Goal: Information Seeking & Learning: Learn about a topic

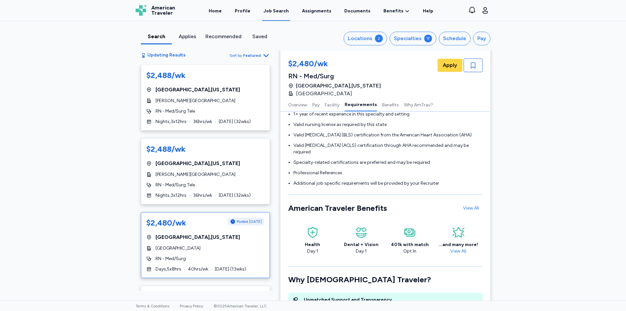
scroll to position [114, 0]
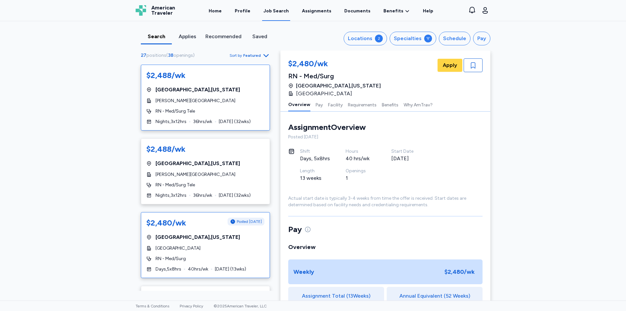
click at [194, 92] on span "Middlebury , Vermont" at bounding box center [198, 90] width 84 height 8
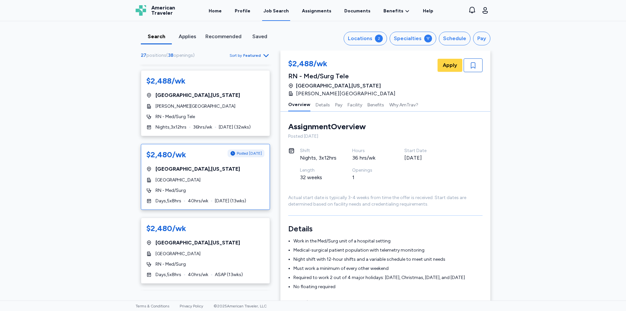
scroll to position [98, 0]
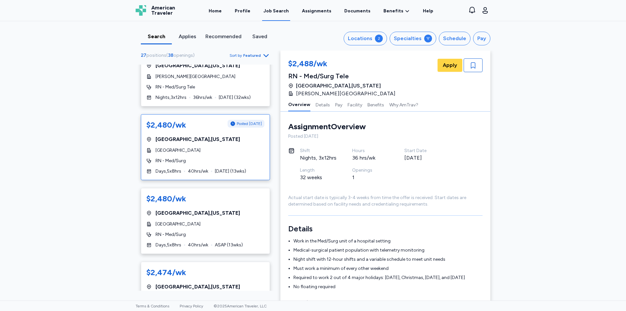
click at [182, 148] on span "[GEOGRAPHIC_DATA]" at bounding box center [178, 150] width 45 height 7
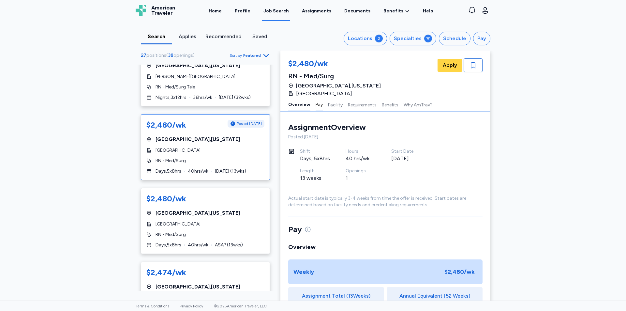
click at [316, 105] on button "Pay" at bounding box center [319, 105] width 7 height 14
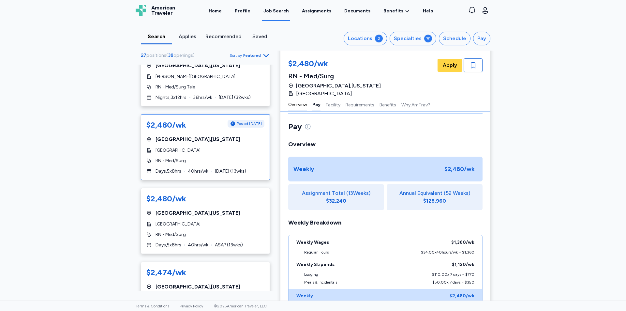
click at [299, 105] on button "Overview" at bounding box center [297, 105] width 19 height 14
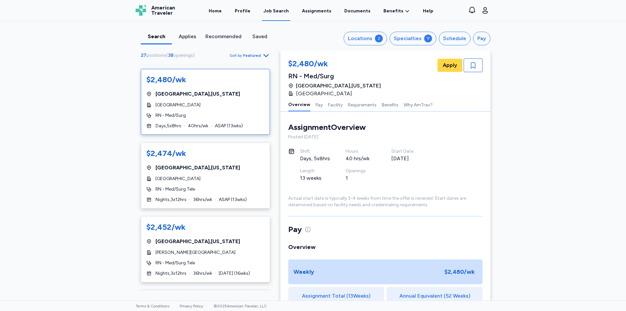
scroll to position [228, 0]
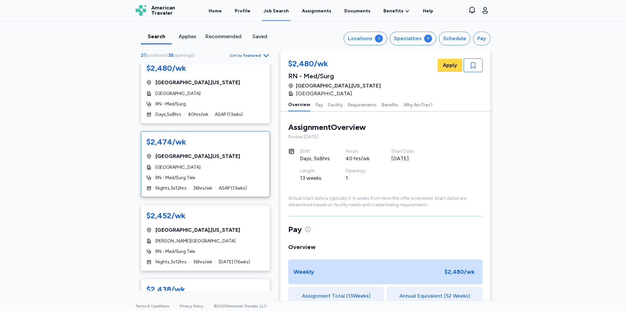
click at [196, 157] on span "Windsor , Vermont" at bounding box center [198, 156] width 84 height 8
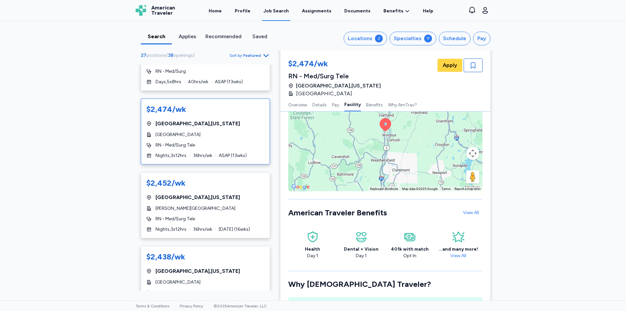
scroll to position [677, 0]
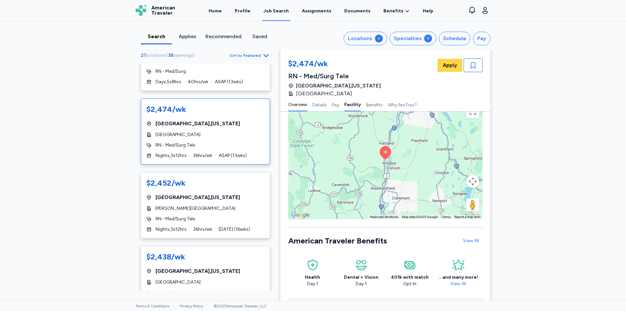
click at [301, 107] on button "Overview" at bounding box center [297, 105] width 19 height 14
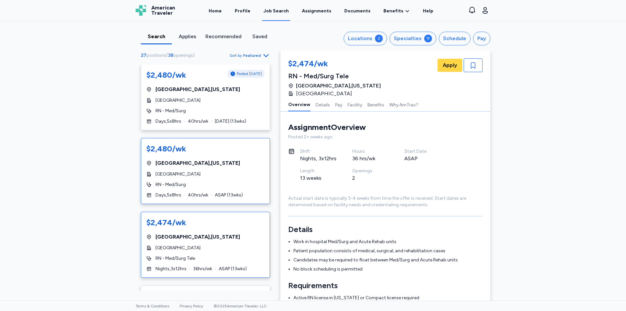
scroll to position [130, 0]
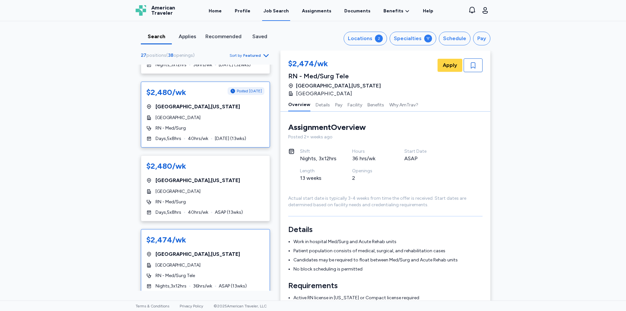
click at [209, 128] on div "RN - Med/Surg" at bounding box center [205, 128] width 118 height 7
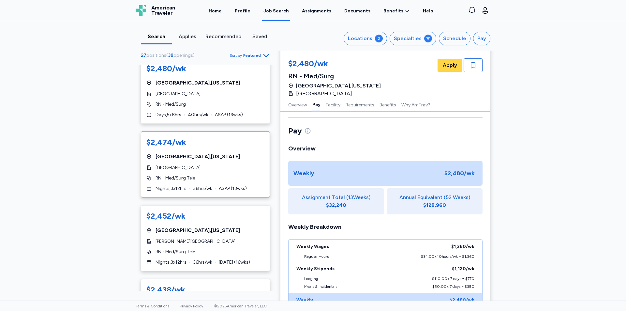
scroll to position [228, 0]
click at [194, 174] on div "$2,474/wk Windsor , Vermont Mount Ascutney Hospital & Health Center RN - Med/Su…" at bounding box center [205, 164] width 129 height 66
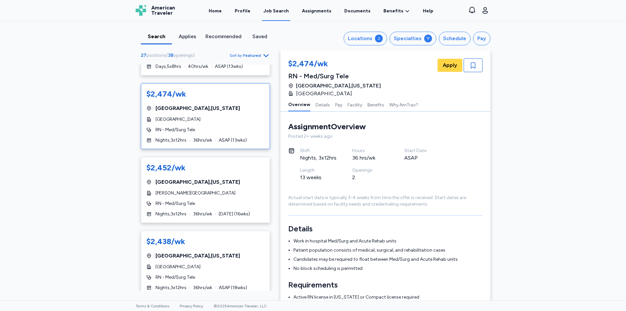
scroll to position [293, 0]
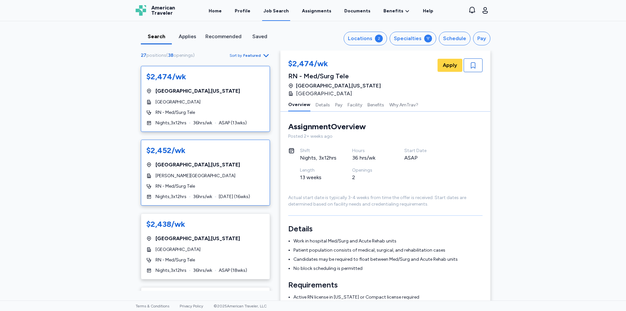
click at [192, 171] on div "$2,452/wk Middlebury , Vermont Porter Medical Center RN - Med/Surg Tele Nights …" at bounding box center [205, 173] width 129 height 66
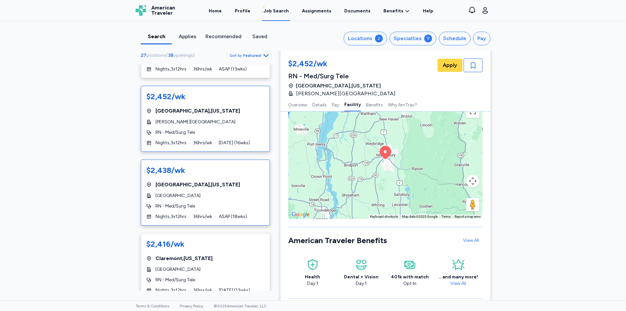
scroll to position [359, 0]
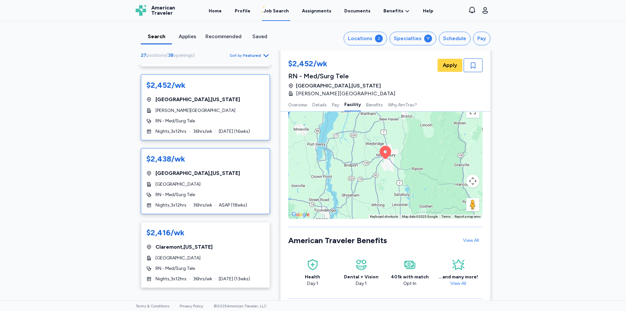
click at [203, 177] on div "$2,438/wk Springfield , Vermont Springfield Hospital RN - Med/Surg Tele Nights …" at bounding box center [205, 181] width 129 height 66
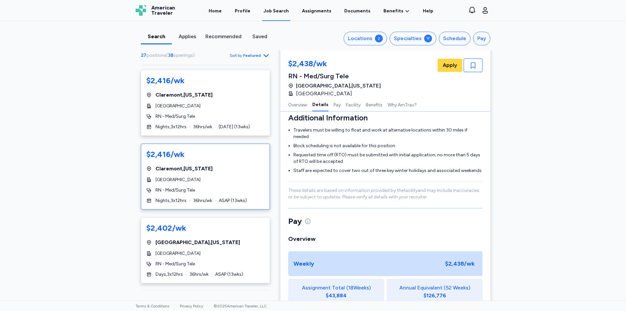
scroll to position [522, 0]
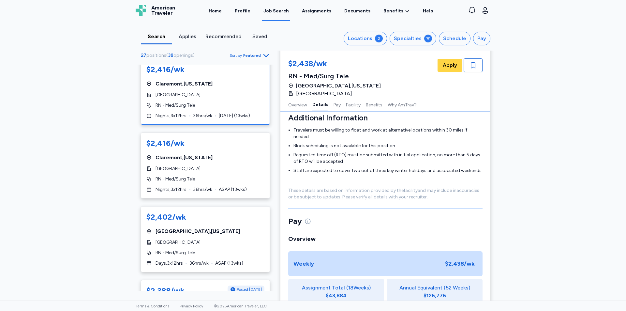
drag, startPoint x: 215, startPoint y: 91, endPoint x: 231, endPoint y: 99, distance: 18.1
click at [216, 92] on div "$2,416/wk Claremont , New Hampshire Valley Regional Hospital RN - Med/Surg Tele…" at bounding box center [205, 92] width 129 height 66
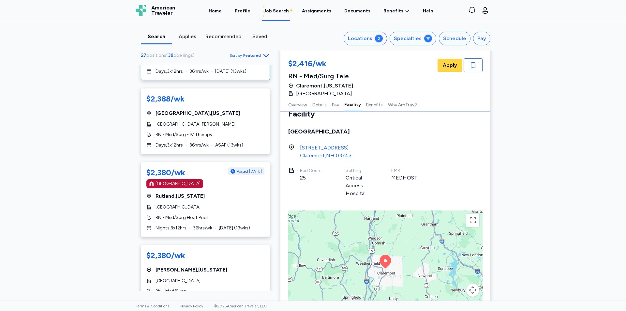
scroll to position [946, 0]
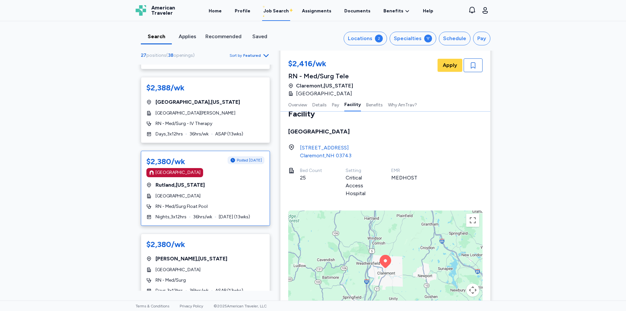
click at [223, 182] on div "Rutland , Vermont" at bounding box center [205, 185] width 118 height 8
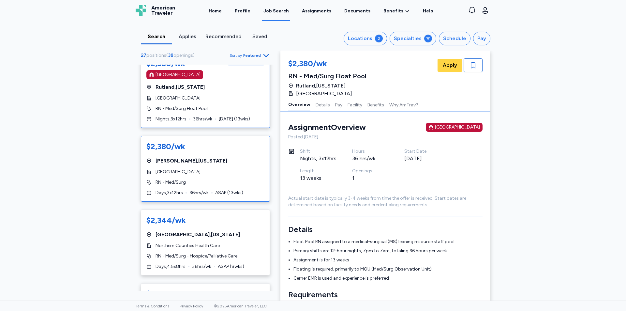
scroll to position [1011, 0]
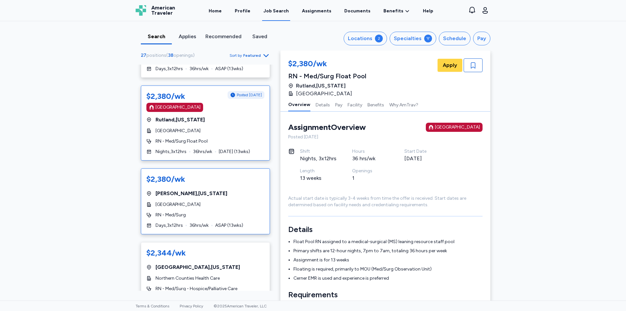
click at [216, 187] on div "$2,380/wk Keene , New Hampshire Cheshire Medical Center RN - Med/Surg Days , 3 …" at bounding box center [205, 201] width 129 height 66
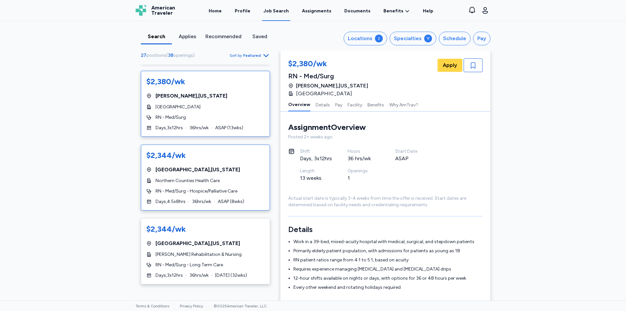
scroll to position [1109, 0]
click at [209, 175] on div "$2,344/wk St Johnsbury , Vermont Northern Counties Health Care RN - Med/Surg - …" at bounding box center [205, 177] width 129 height 66
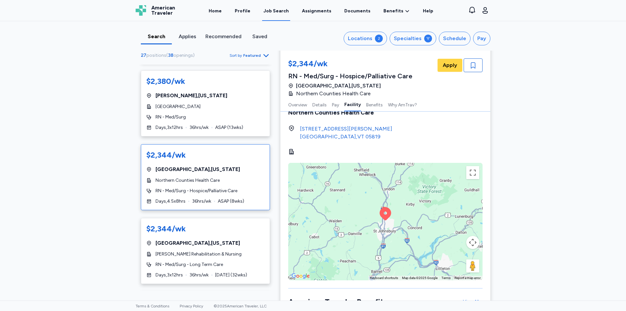
scroll to position [653, 0]
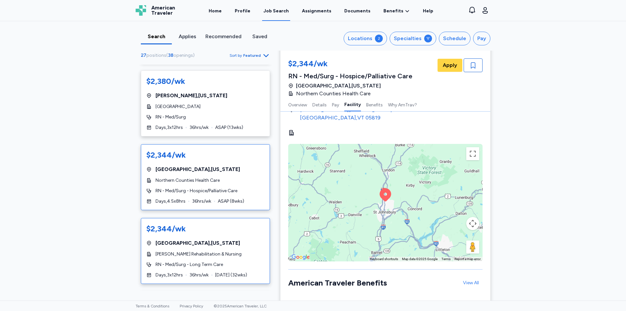
click at [203, 243] on span "Middlebury , Vermont" at bounding box center [198, 243] width 84 height 8
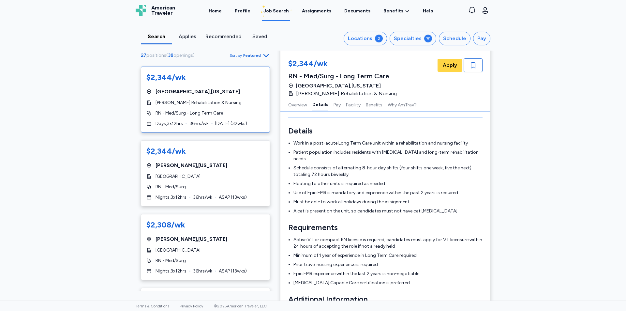
scroll to position [1272, 0]
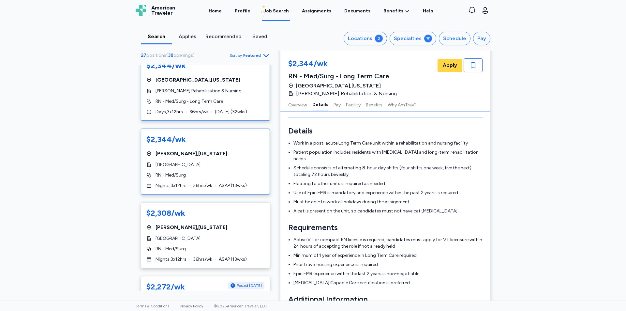
click at [176, 171] on div "$2,344/wk Keene , New Hampshire Cheshire Medical Center RN - Med/Surg Nights , …" at bounding box center [205, 161] width 129 height 66
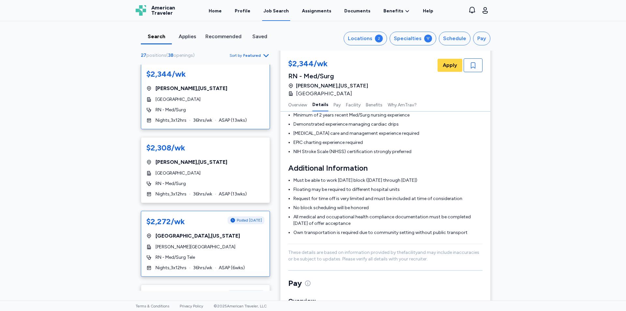
scroll to position [1370, 0]
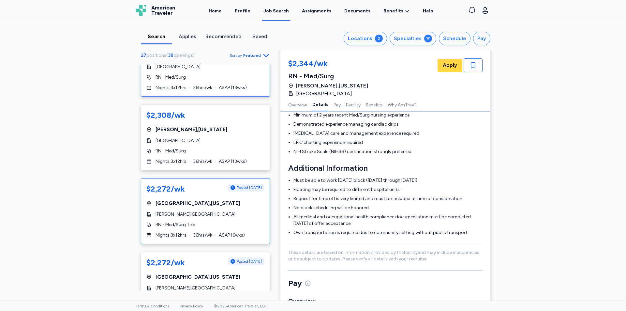
click at [220, 213] on div "[PERSON_NAME][GEOGRAPHIC_DATA]" at bounding box center [205, 214] width 118 height 7
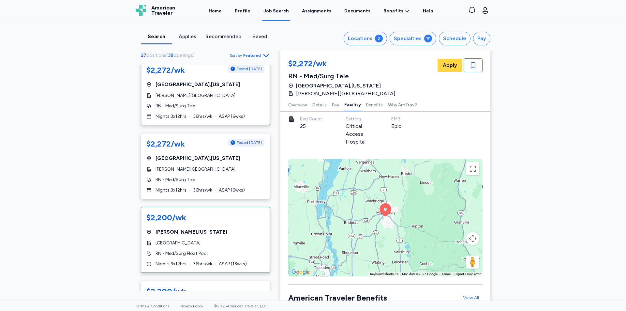
scroll to position [1500, 0]
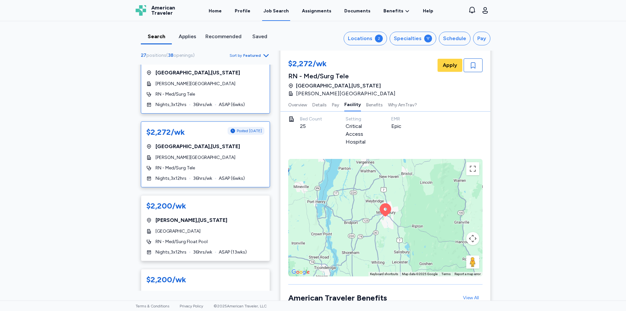
click at [205, 168] on div "RN - Med/Surg Tele" at bounding box center [205, 168] width 118 height 7
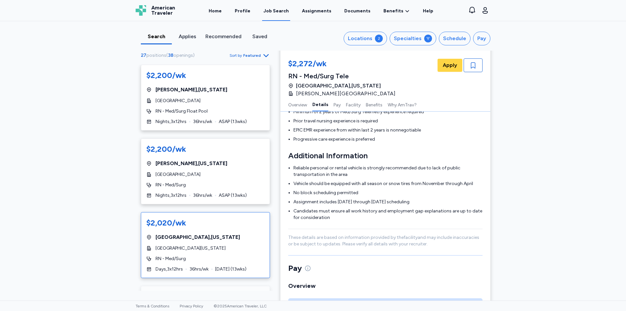
scroll to position [1663, 0]
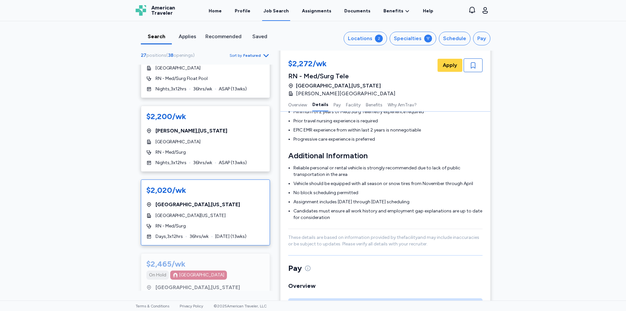
click at [213, 218] on span "[GEOGRAPHIC_DATA][US_STATE]" at bounding box center [191, 215] width 70 height 7
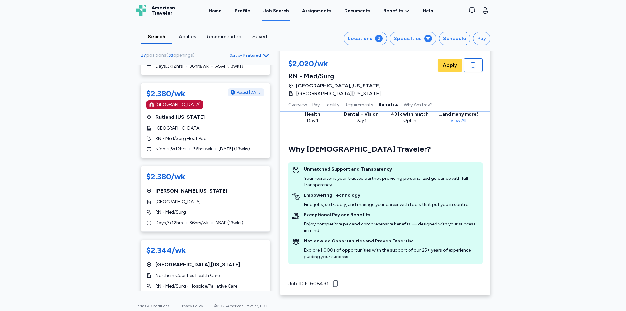
scroll to position [976, 0]
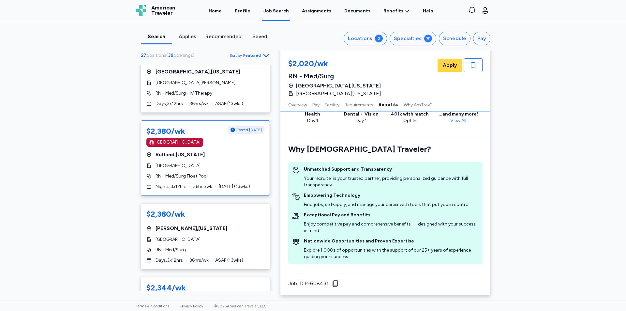
drag, startPoint x: 189, startPoint y: 165, endPoint x: 191, endPoint y: 169, distance: 4.2
click at [189, 165] on span "[GEOGRAPHIC_DATA]" at bounding box center [178, 165] width 45 height 7
